Goal: Transaction & Acquisition: Purchase product/service

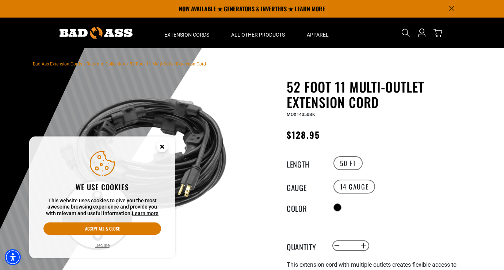
click at [161, 145] on icon "Close this option" at bounding box center [162, 146] width 3 height 3
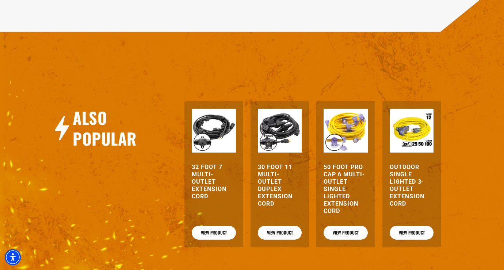
scroll to position [742, 0]
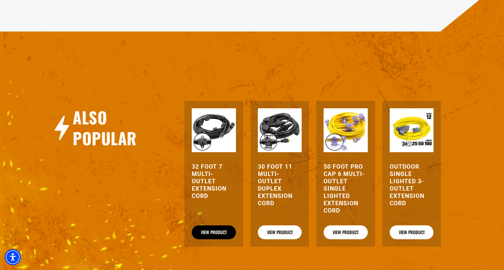
click at [209, 230] on link "View Product" at bounding box center [214, 232] width 44 height 14
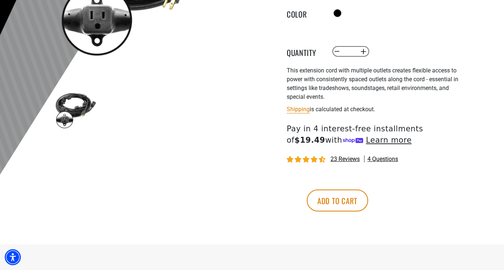
scroll to position [195, 0]
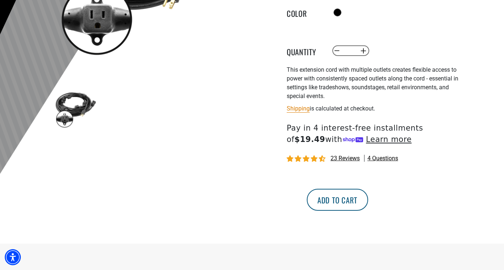
click at [368, 201] on button "Add to cart" at bounding box center [337, 200] width 61 height 22
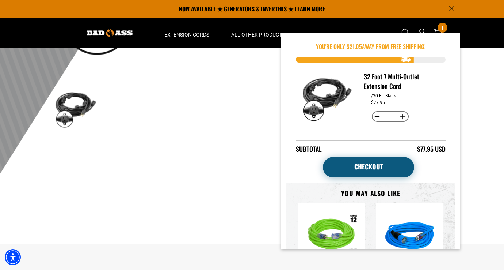
click at [360, 166] on link "Checkout" at bounding box center [368, 167] width 91 height 20
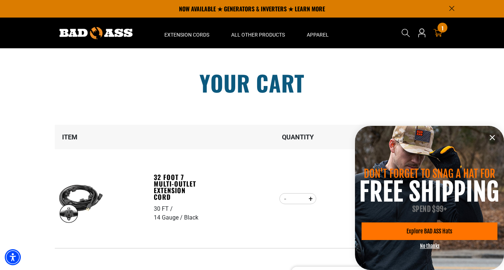
click at [494, 137] on icon "information" at bounding box center [492, 137] width 9 height 9
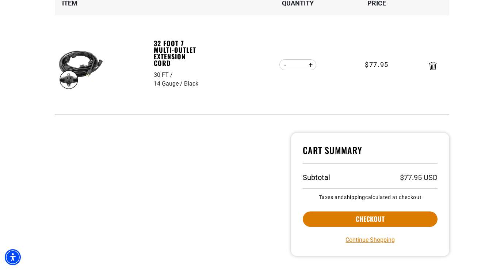
scroll to position [149, 0]
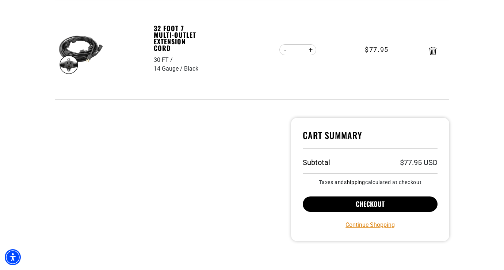
click at [365, 202] on button "Checkout" at bounding box center [370, 203] width 135 height 15
